Goal: Check status

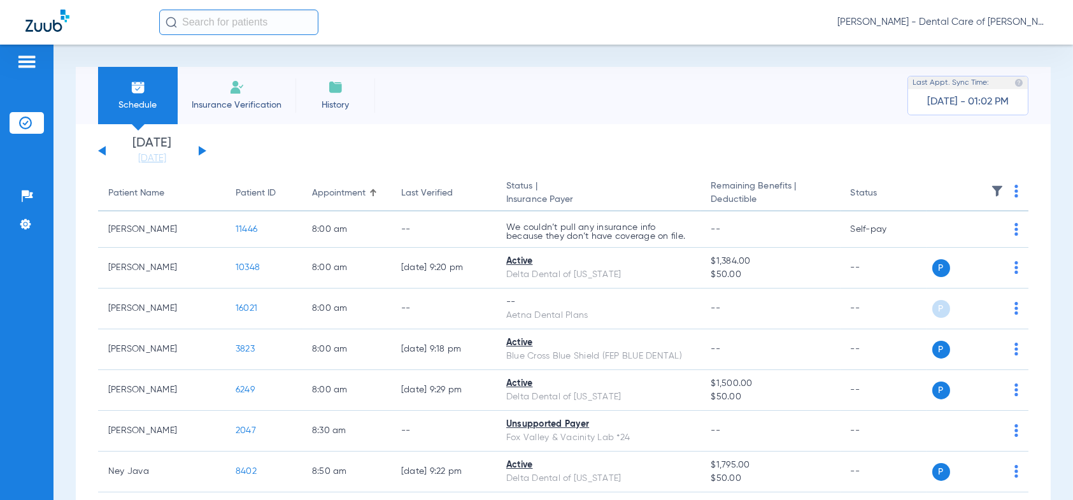
click at [199, 150] on button at bounding box center [203, 151] width 8 height 10
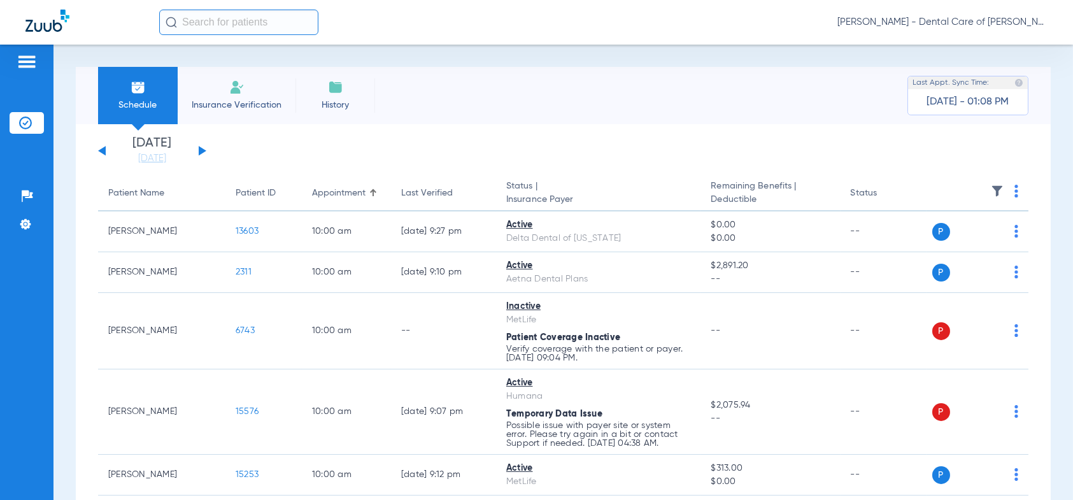
click at [202, 150] on button at bounding box center [203, 151] width 8 height 10
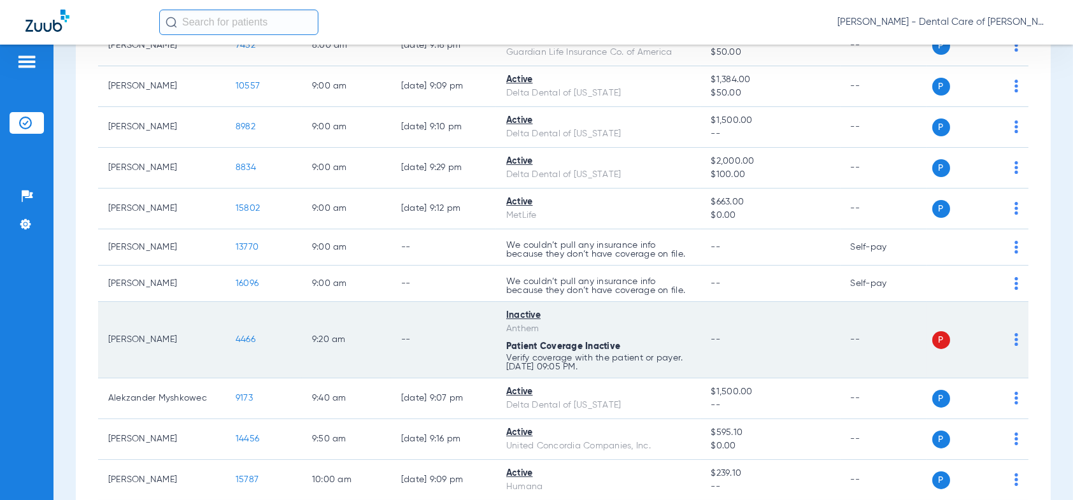
scroll to position [318, 0]
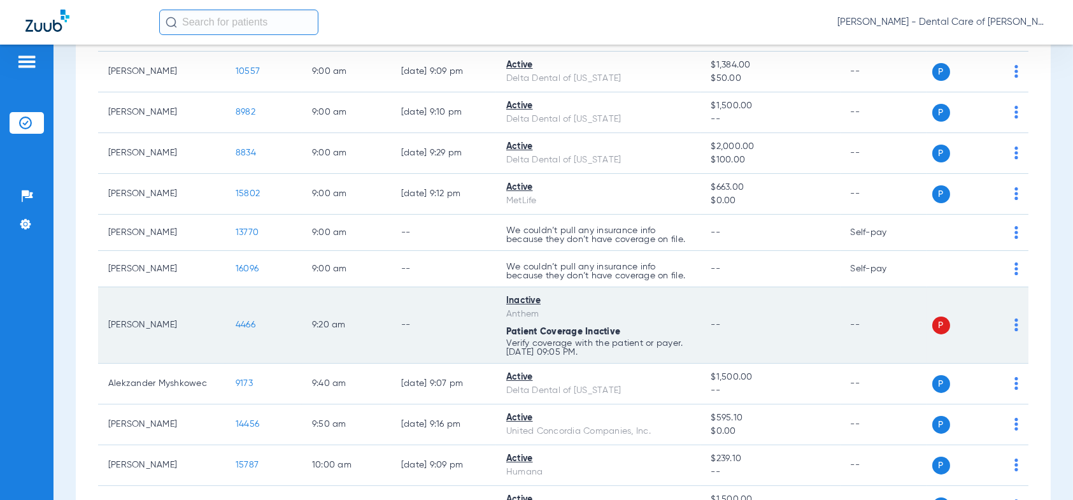
click at [237, 323] on span "4466" at bounding box center [246, 324] width 20 height 9
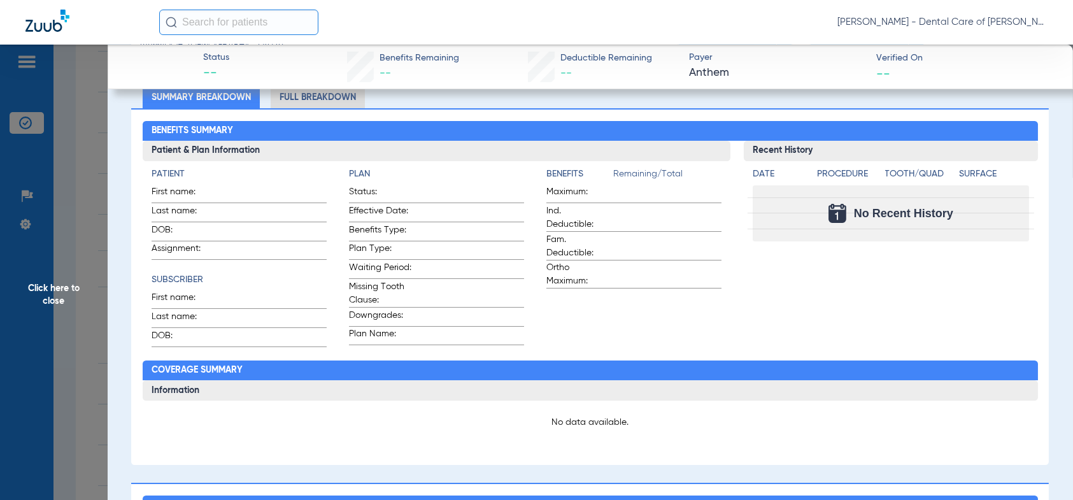
scroll to position [0, 0]
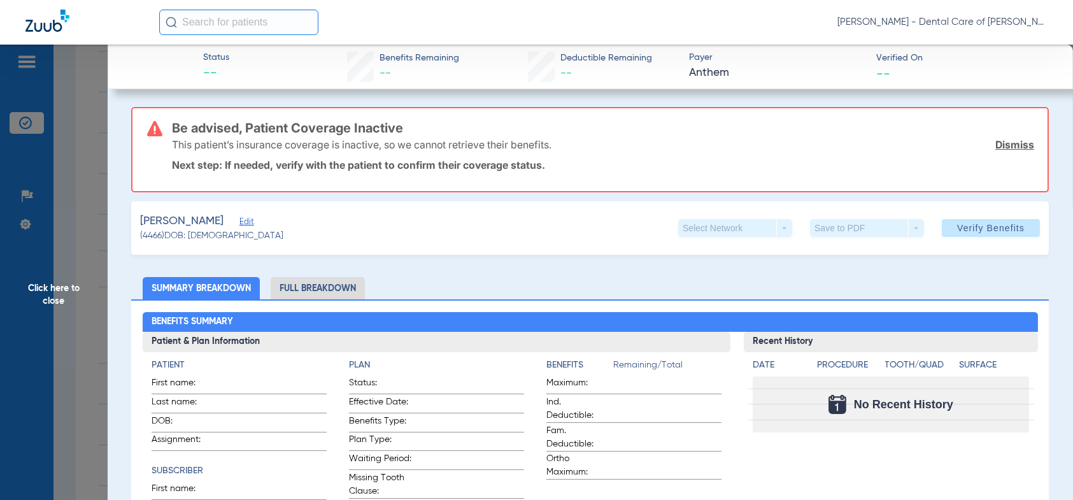
drag, startPoint x: 50, startPoint y: 295, endPoint x: 62, endPoint y: 308, distance: 17.6
click at [52, 296] on span "Click here to close" at bounding box center [54, 295] width 108 height 500
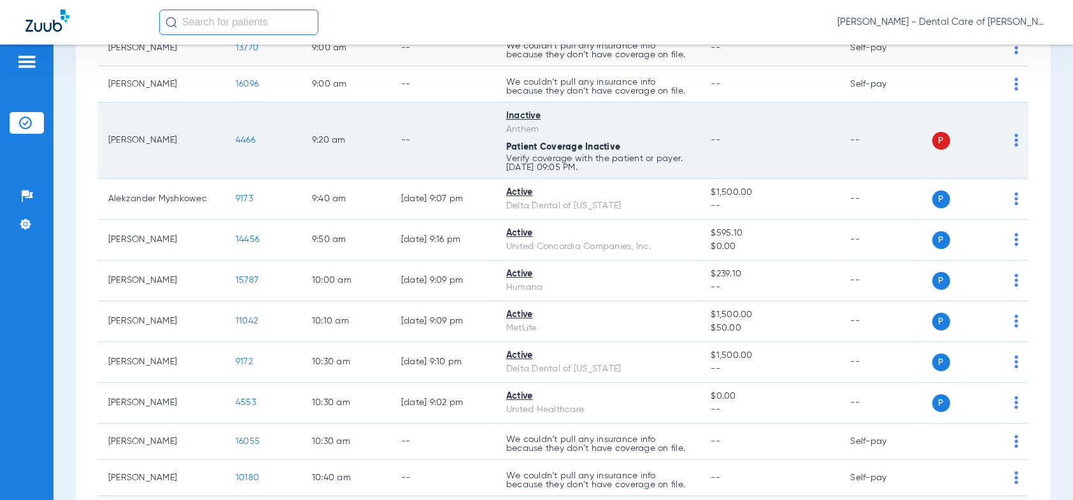
scroll to position [509, 0]
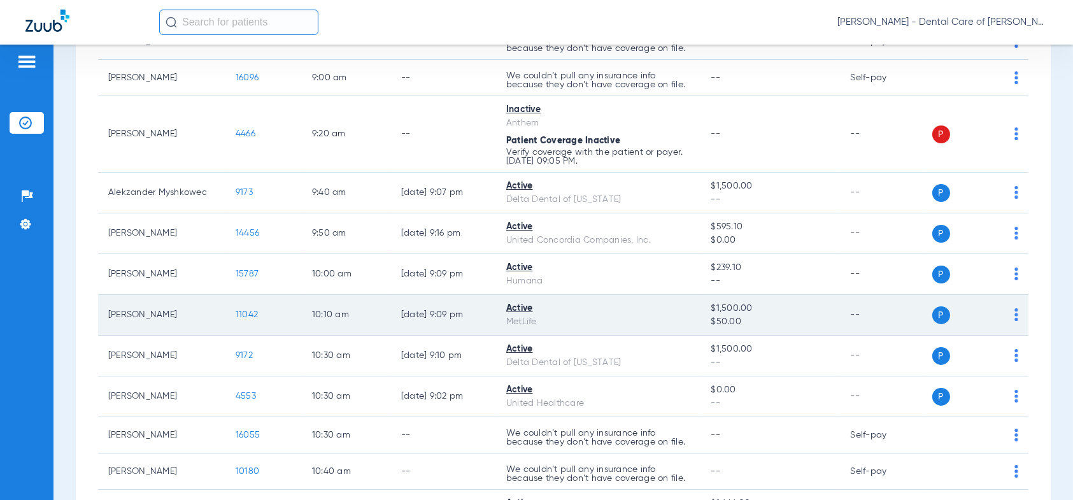
click at [244, 310] on span "11042" at bounding box center [247, 314] width 22 height 9
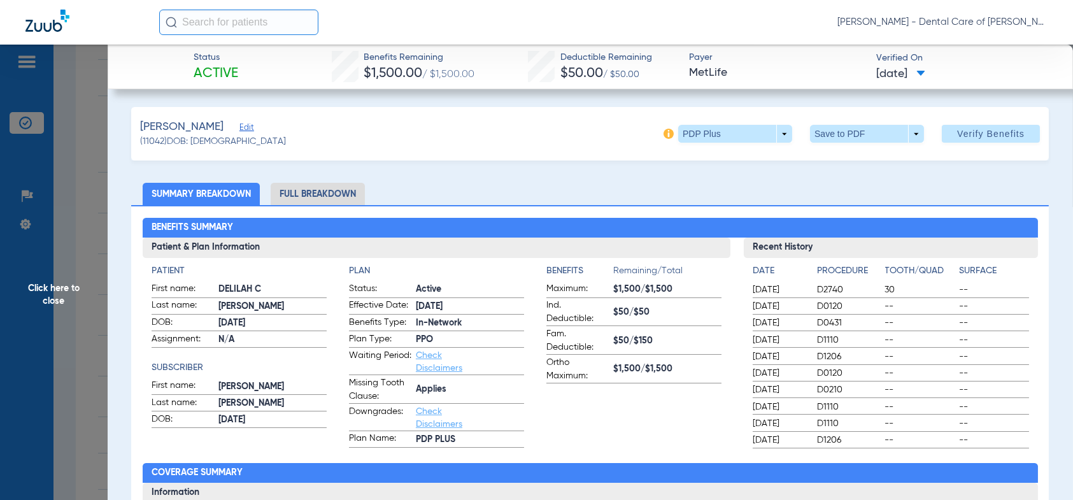
drag, startPoint x: 50, startPoint y: 287, endPoint x: 61, endPoint y: 280, distance: 12.9
click at [52, 285] on span "Click here to close" at bounding box center [54, 295] width 108 height 500
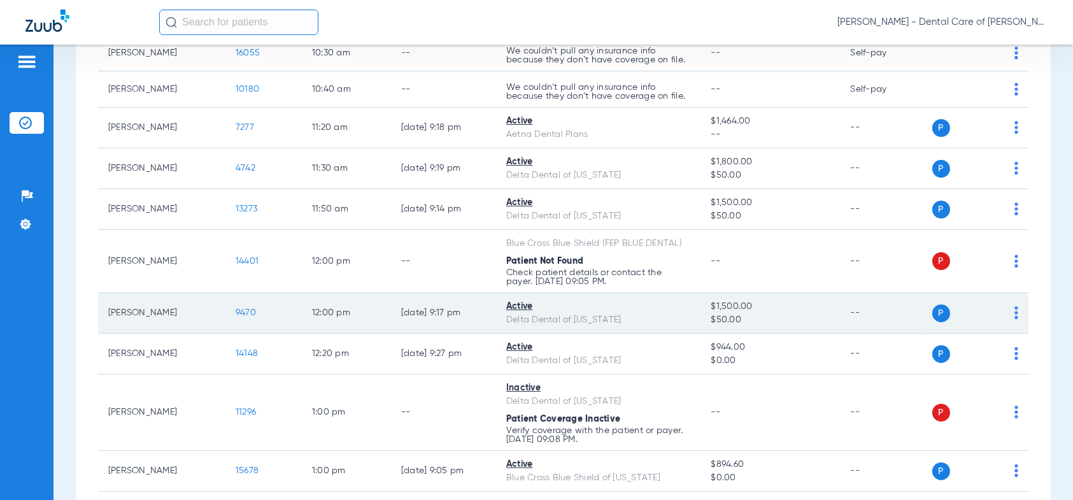
scroll to position [955, 0]
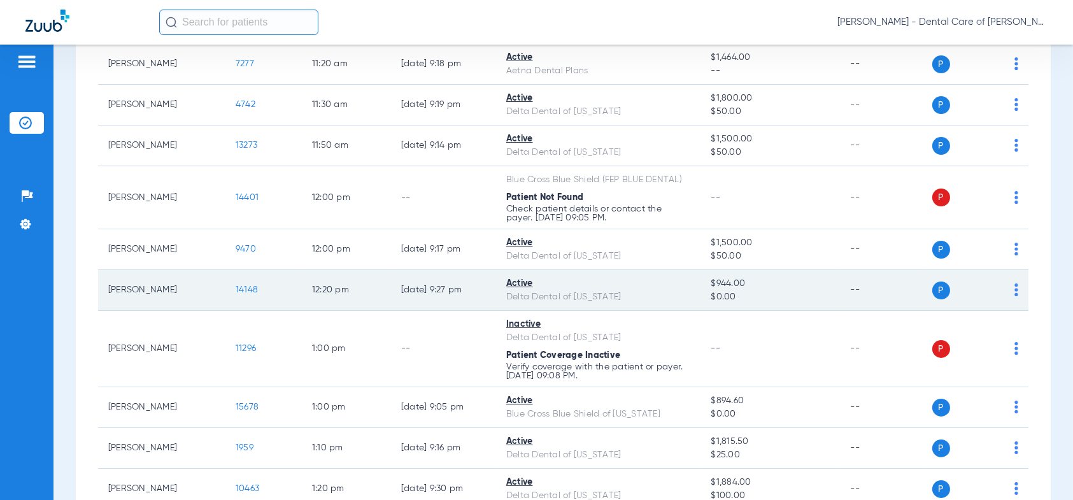
click at [243, 287] on span "14148" at bounding box center [247, 289] width 22 height 9
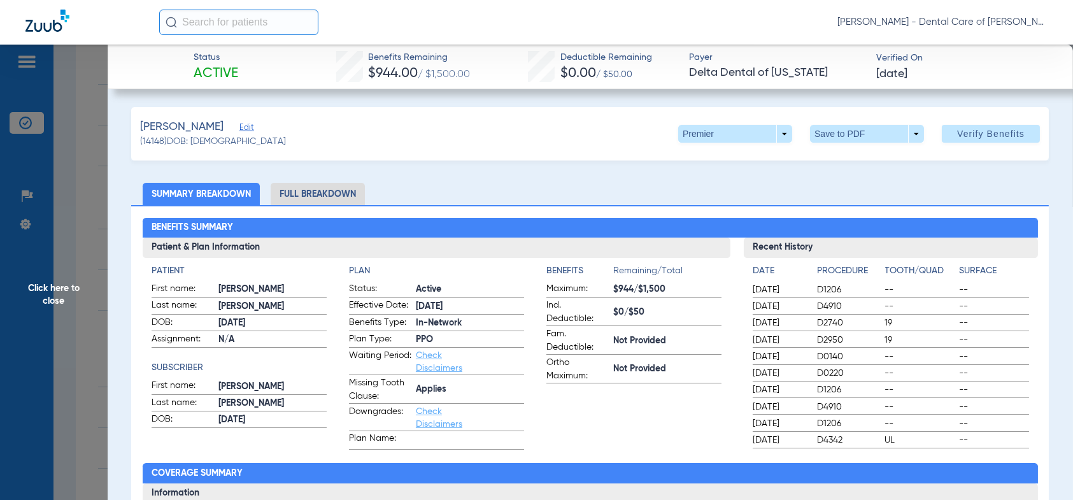
click at [307, 195] on li "Full Breakdown" at bounding box center [318, 194] width 94 height 22
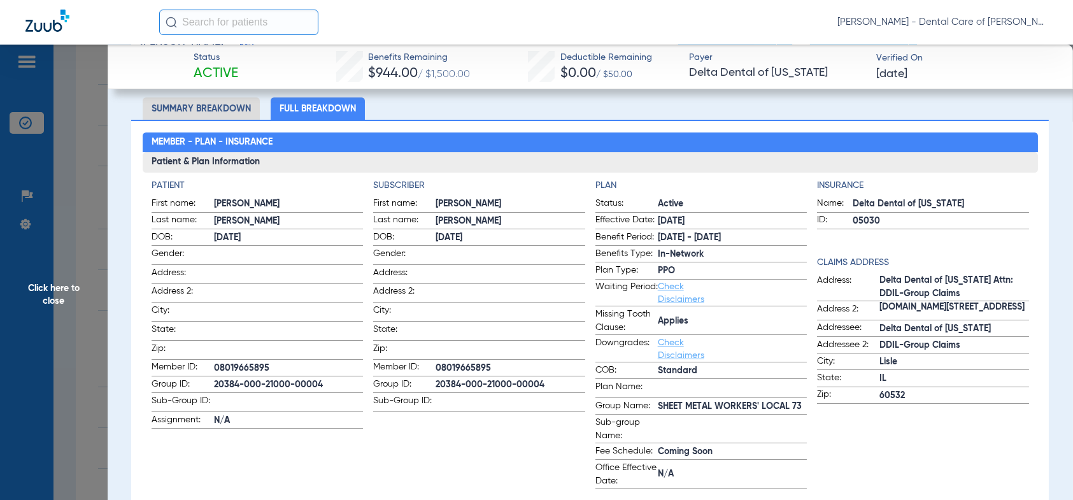
scroll to position [64, 0]
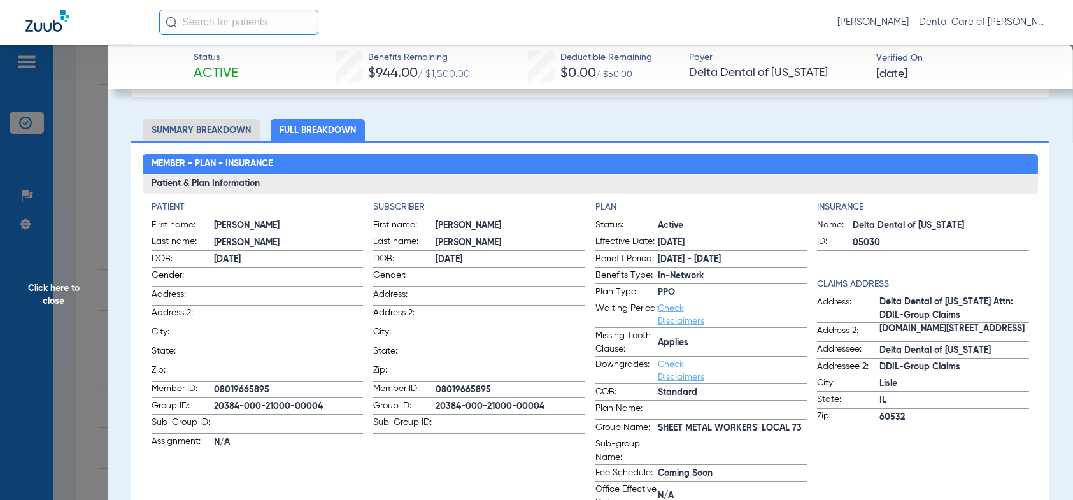
click at [191, 126] on li "Summary Breakdown" at bounding box center [201, 130] width 117 height 22
